Goal: Transaction & Acquisition: Purchase product/service

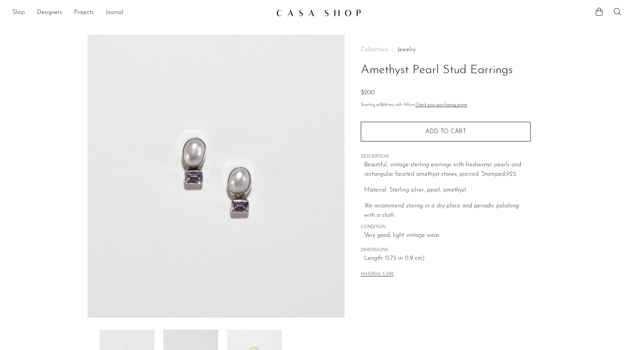
click at [20, 13] on link "Shop" at bounding box center [18, 13] width 13 height 10
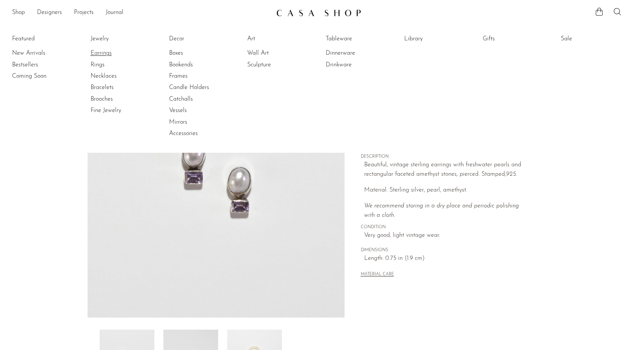
click at [103, 50] on link "Earrings" at bounding box center [119, 53] width 57 height 8
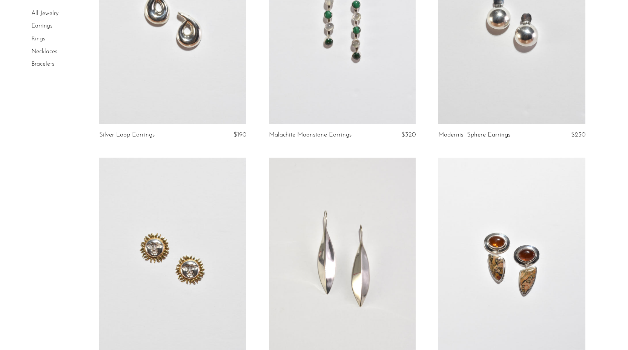
scroll to position [2673, 0]
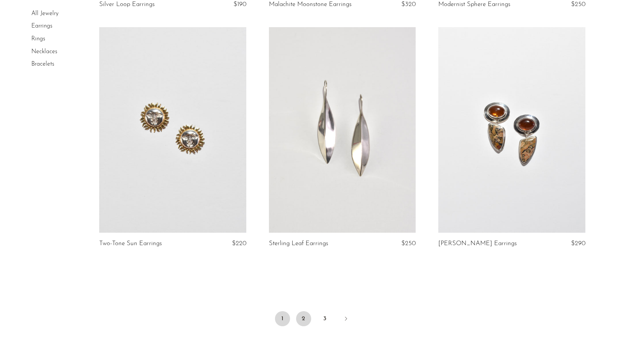
click at [302, 322] on link "2" at bounding box center [303, 318] width 15 height 15
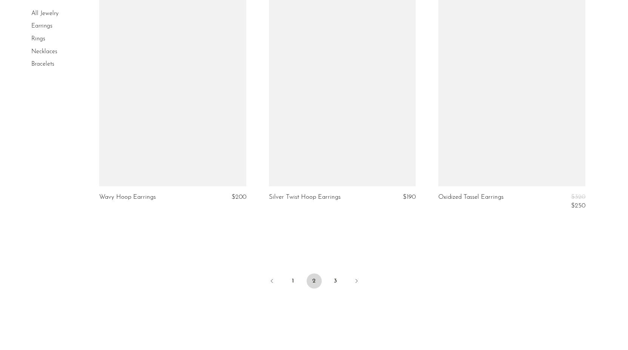
scroll to position [2797, 0]
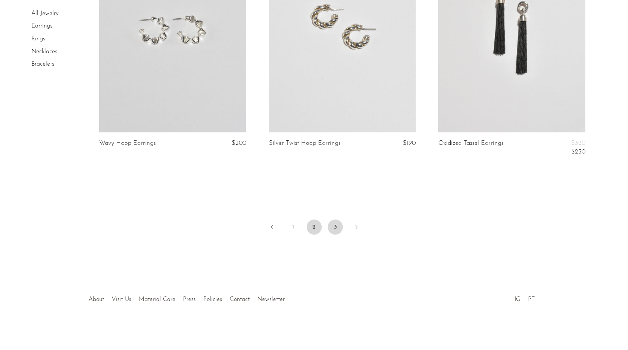
click at [340, 231] on link "3" at bounding box center [335, 227] width 15 height 15
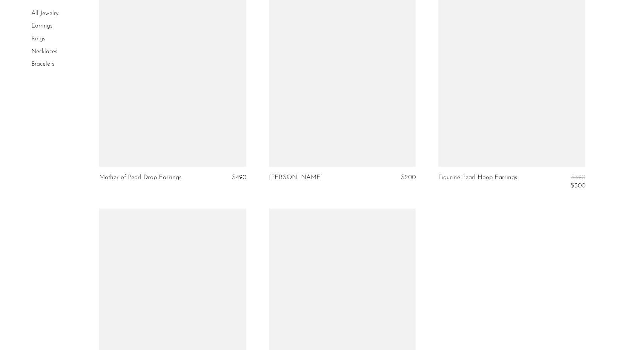
scroll to position [1082, 0]
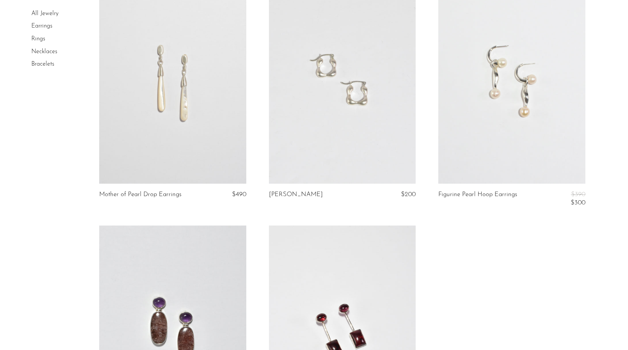
click at [232, 88] on link at bounding box center [172, 81] width 147 height 206
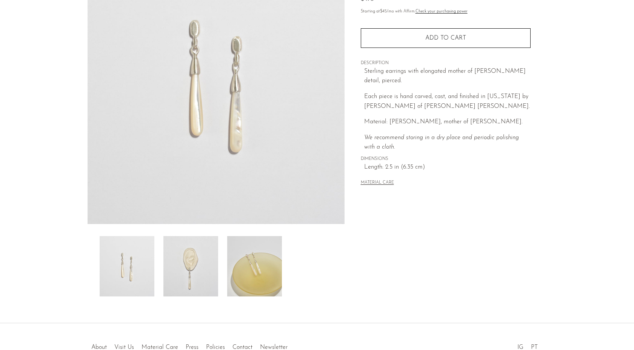
scroll to position [115, 0]
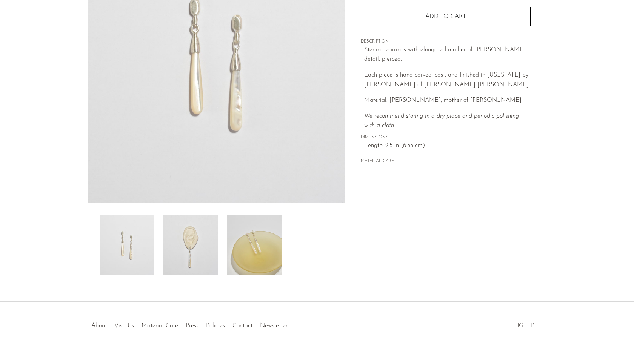
click at [194, 240] on img at bounding box center [190, 245] width 55 height 60
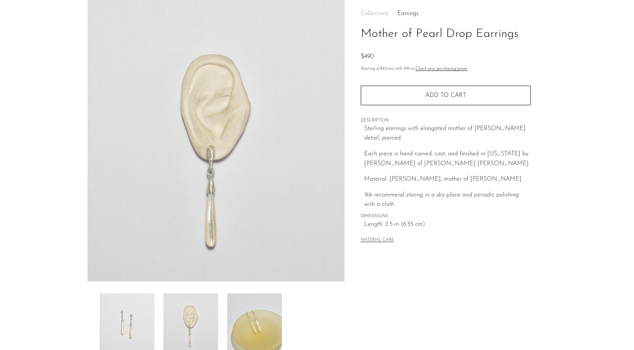
scroll to position [0, 0]
